Goal: Transaction & Acquisition: Book appointment/travel/reservation

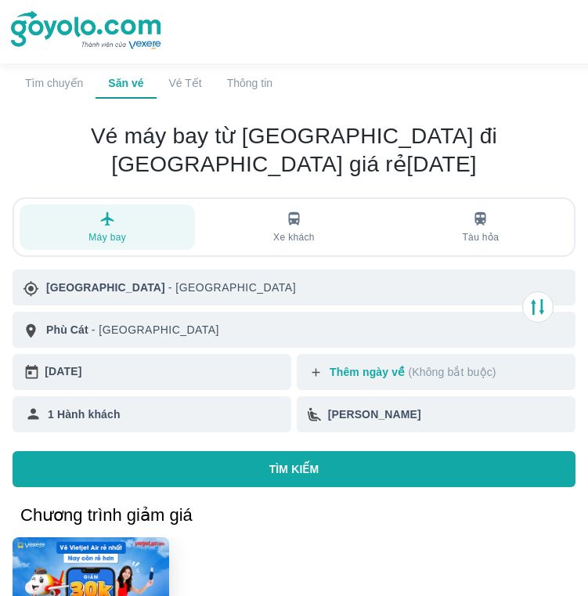
scroll to position [95, 0]
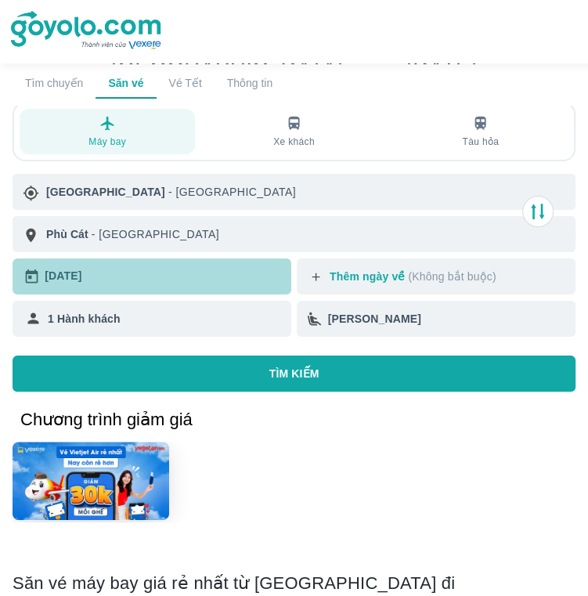
click at [211, 278] on div "[DATE]" at bounding box center [165, 276] width 240 height 23
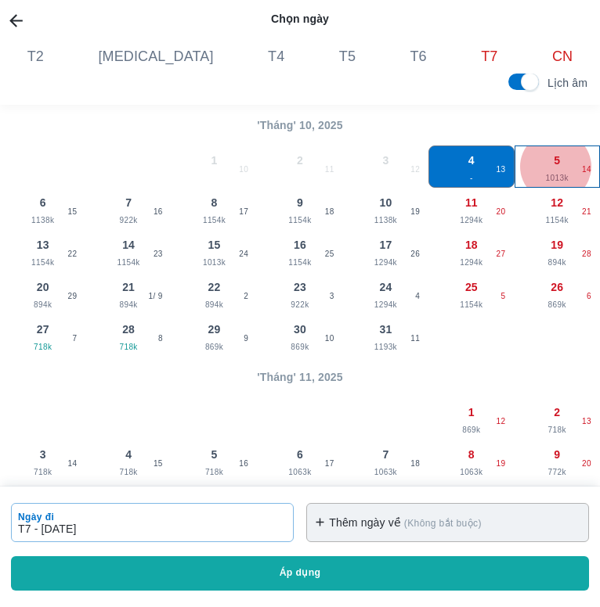
click at [553, 162] on span "5" at bounding box center [556, 161] width 6 height 16
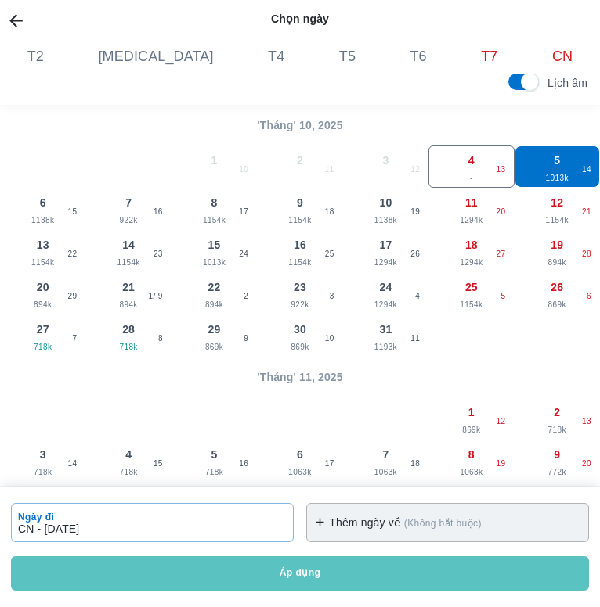
click at [293, 572] on button "Áp dụng" at bounding box center [300, 574] width 578 height 34
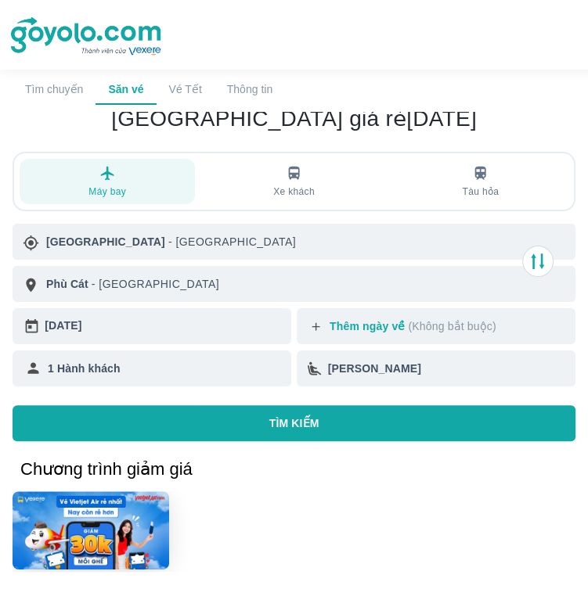
scroll to position [0, 0]
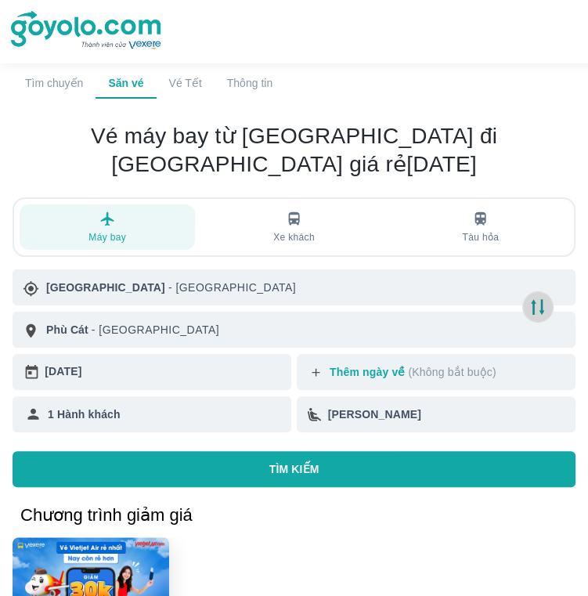
click at [533, 301] on icon "button" at bounding box center [537, 307] width 13 height 16
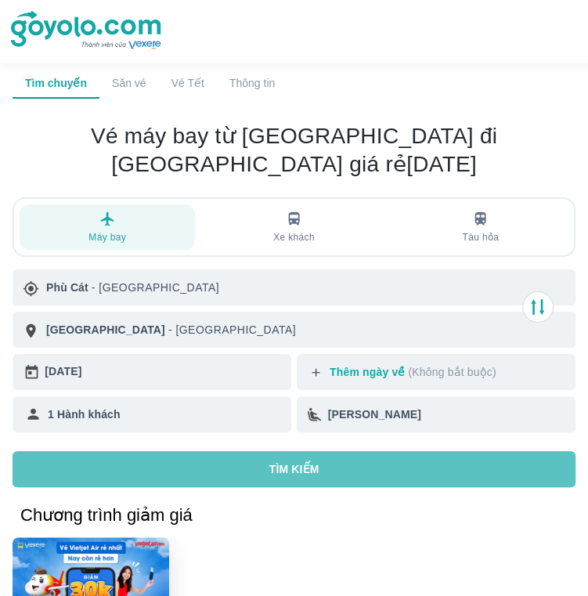
click at [297, 466] on p "TÌM KIẾM" at bounding box center [294, 469] width 50 height 16
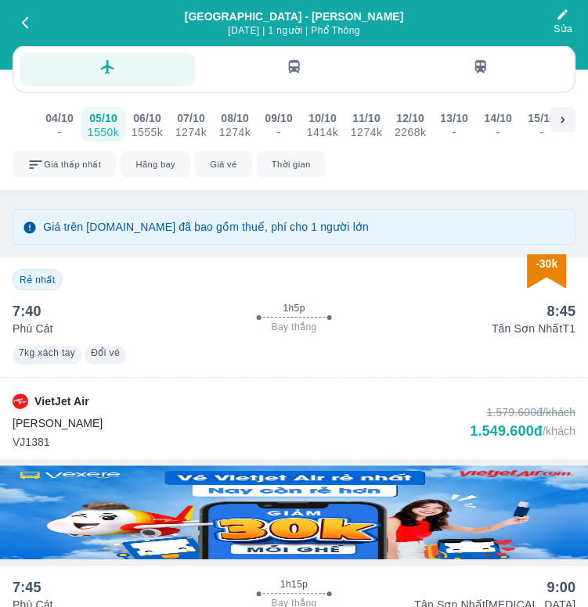
click at [150, 117] on div "06/10" at bounding box center [147, 118] width 28 height 16
